Goal: Task Accomplishment & Management: Manage account settings

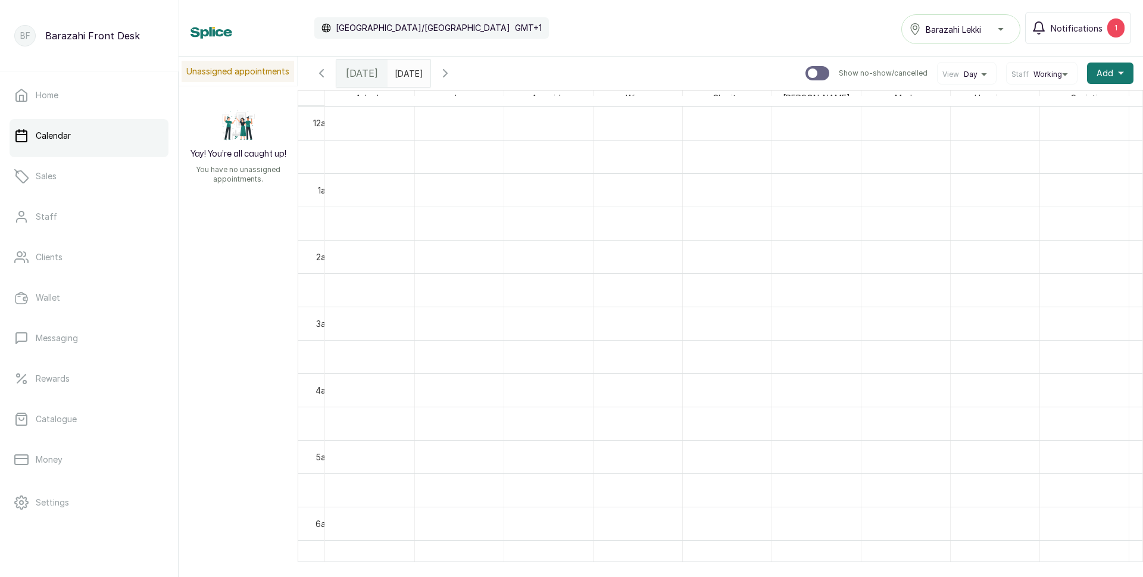
scroll to position [0, 405]
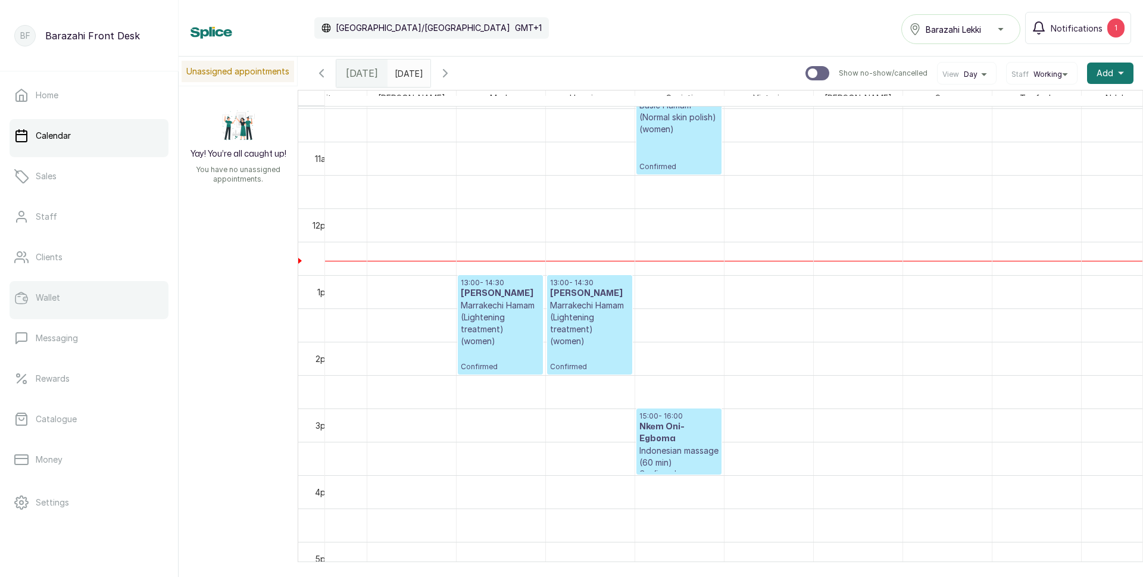
click at [60, 291] on link "Wallet" at bounding box center [89, 297] width 159 height 33
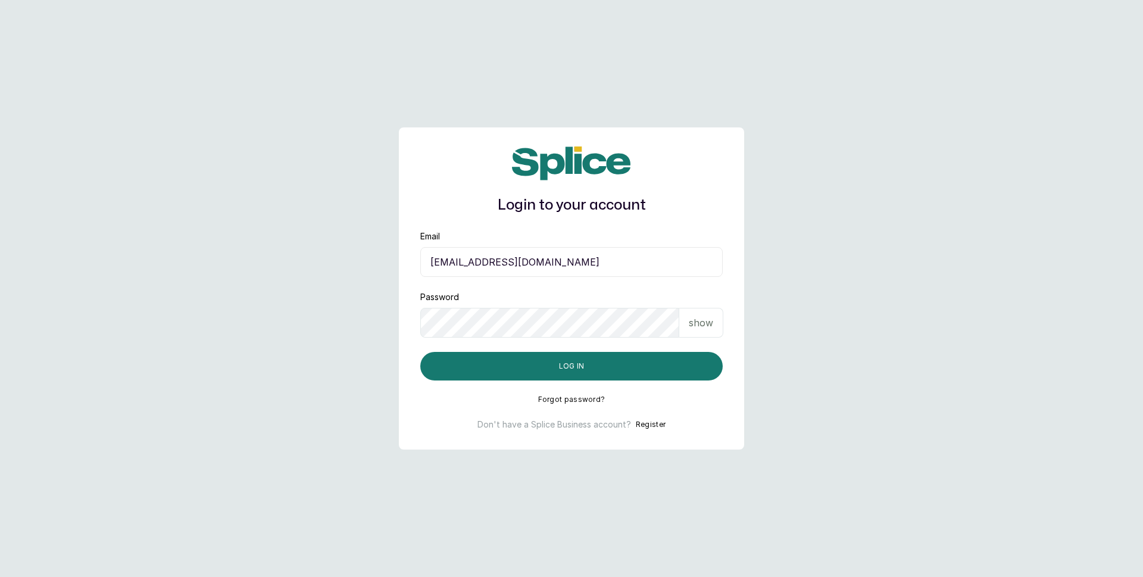
click at [680, 270] on input "sandraamanze012@gmail.com" at bounding box center [571, 262] width 303 height 30
type input "barazahifrontdesk@gmail.com"
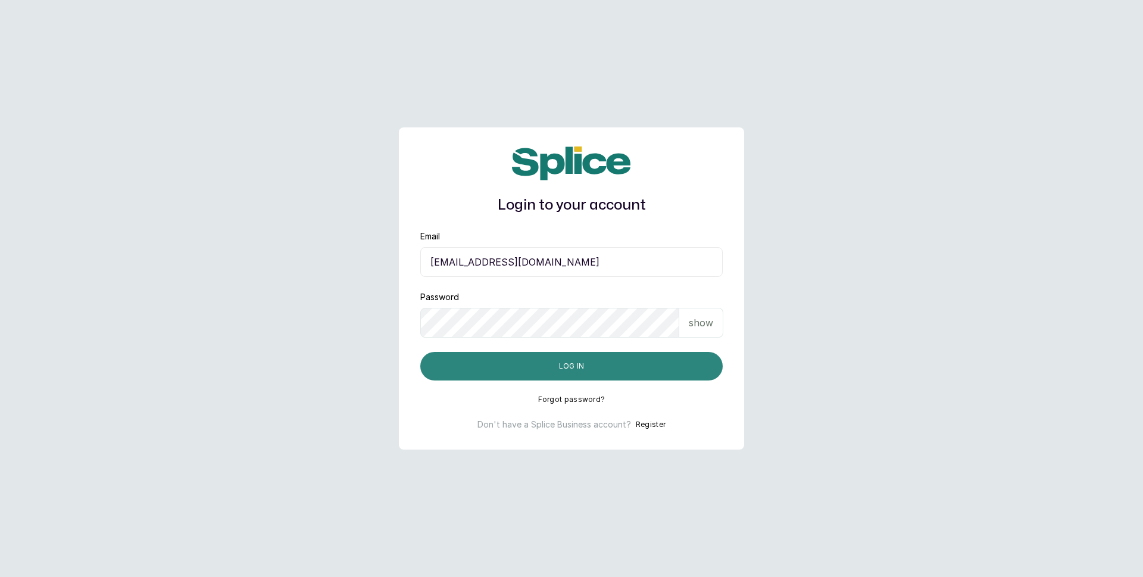
click at [617, 361] on button "Log in" at bounding box center [571, 366] width 303 height 29
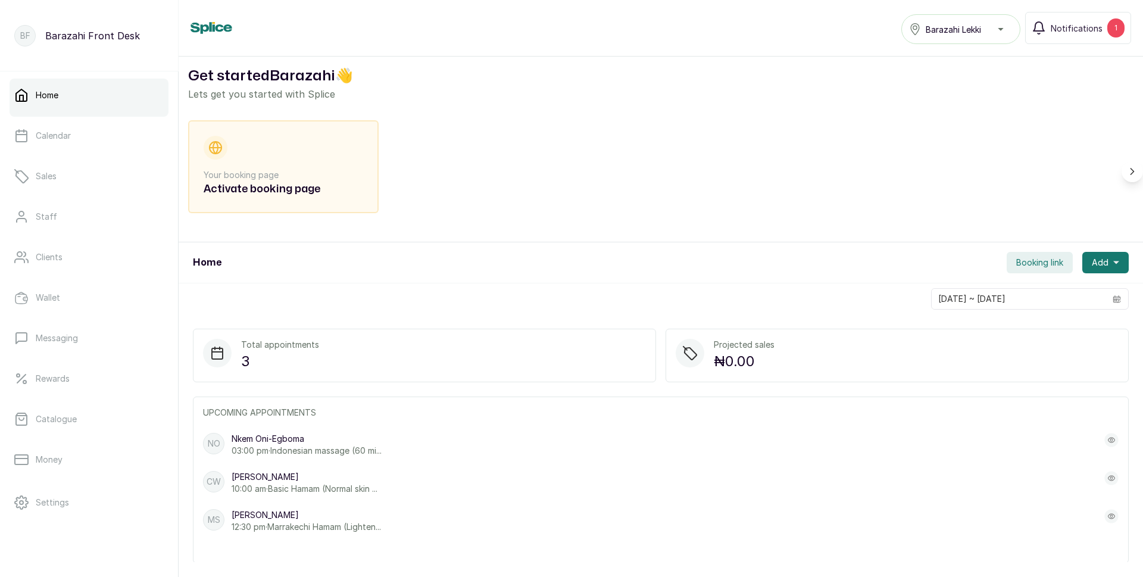
scroll to position [26, 0]
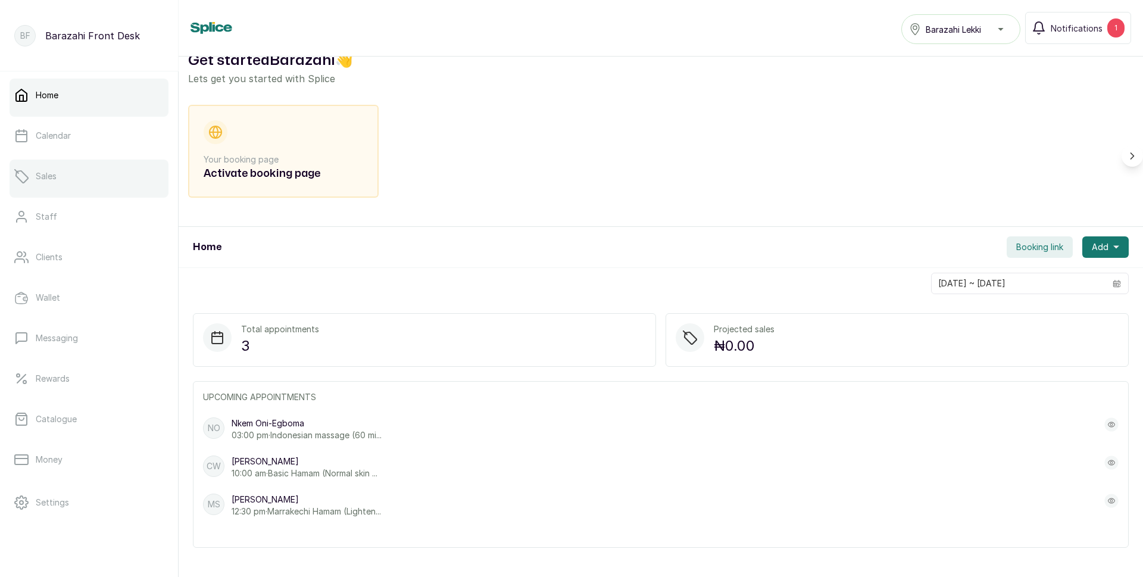
click at [79, 179] on link "Sales" at bounding box center [89, 176] width 159 height 33
